Goal: Navigation & Orientation: Go to known website

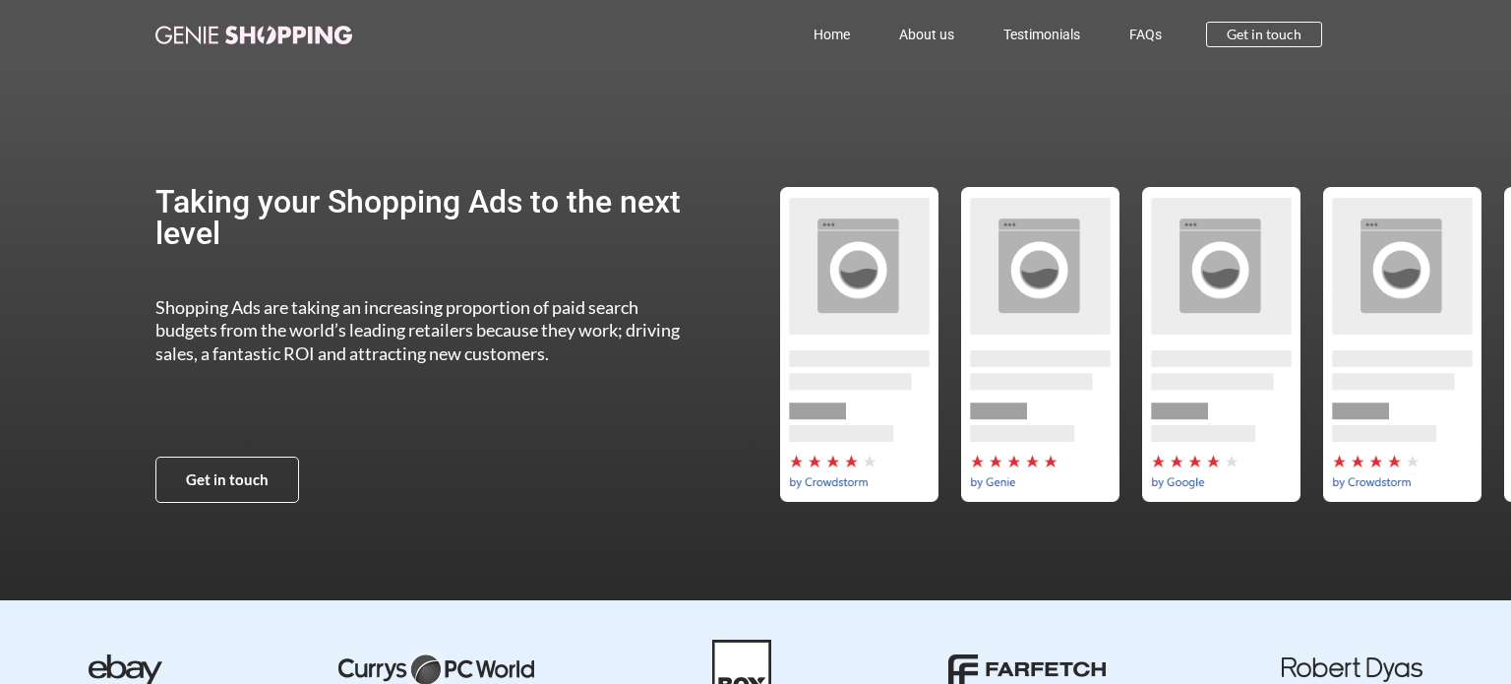
click at [257, 40] on img at bounding box center [253, 35] width 197 height 19
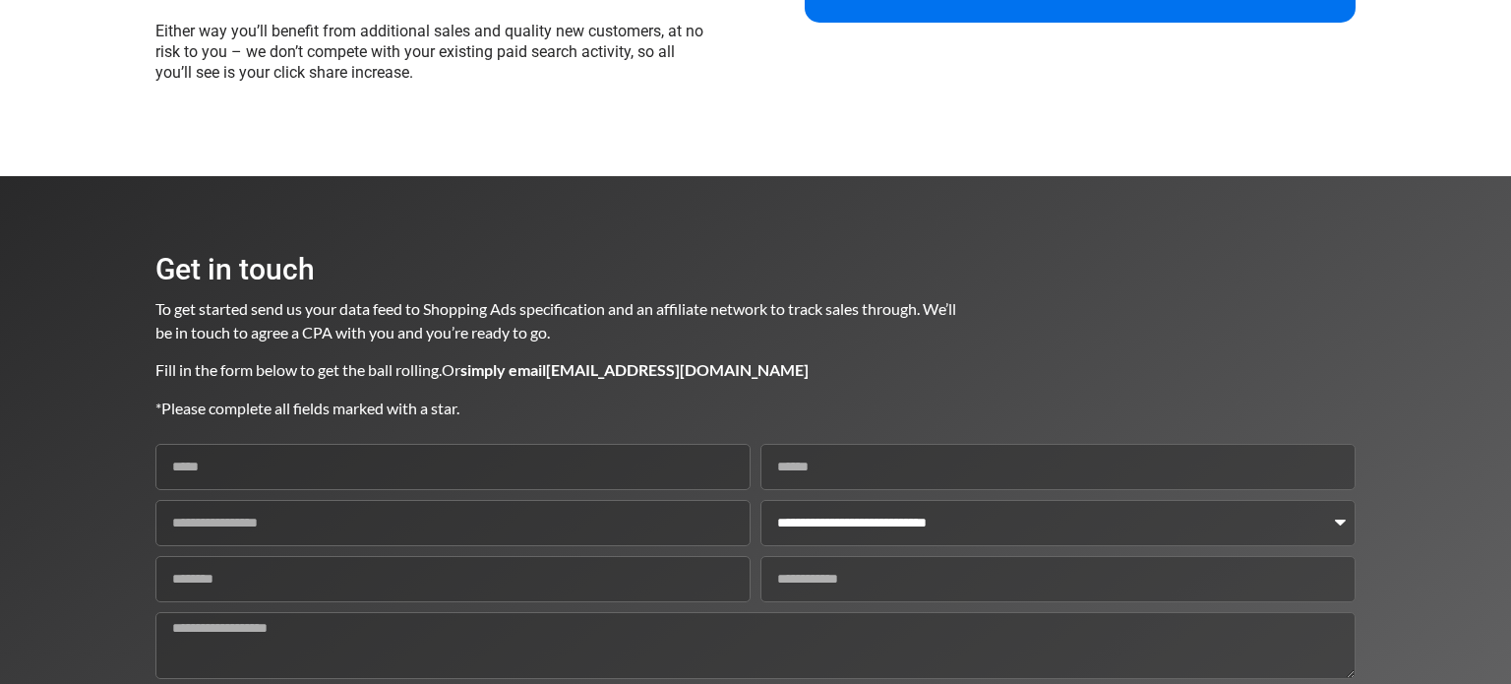
scroll to position [2510, 0]
